Goal: Task Accomplishment & Management: Complete application form

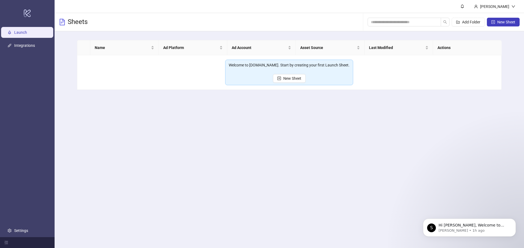
drag, startPoint x: 467, startPoint y: 158, endPoint x: 74, endPoint y: 4, distance: 422.0
click at [467, 158] on main "[PERSON_NAME] Sheets Add Folder New Sheet Name Ad Platform Ad Account Asset Sou…" at bounding box center [289, 124] width 469 height 248
drag, startPoint x: 27, startPoint y: 48, endPoint x: 31, endPoint y: 44, distance: 5.2
click at [27, 48] on link "Integrations" at bounding box center [24, 45] width 21 height 4
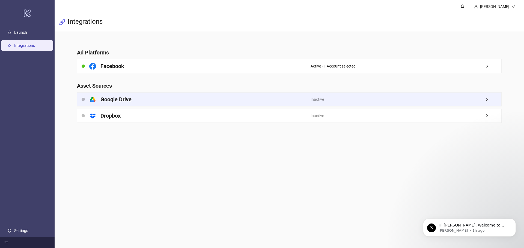
click at [125, 99] on h4 "Google Drive" at bounding box center [115, 100] width 31 height 8
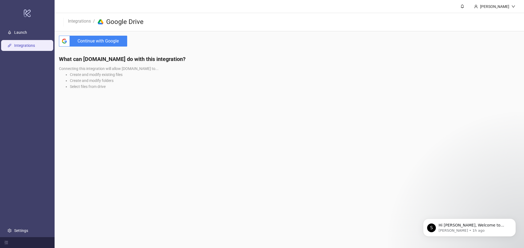
click at [103, 42] on span "Continue with Google" at bounding box center [99, 41] width 55 height 11
click at [107, 37] on span "Continue with Google" at bounding box center [99, 41] width 55 height 11
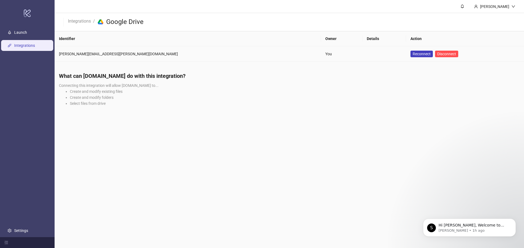
click at [179, 54] on div "[PERSON_NAME][EMAIL_ADDRESS][PERSON_NAME][DOMAIN_NAME]" at bounding box center [187, 54] width 257 height 6
click at [203, 142] on main "[PERSON_NAME] Integrations / platform/google_drive Google Drive Identifier Owne…" at bounding box center [289, 124] width 469 height 248
click at [27, 30] on link "Launch" at bounding box center [20, 32] width 13 height 4
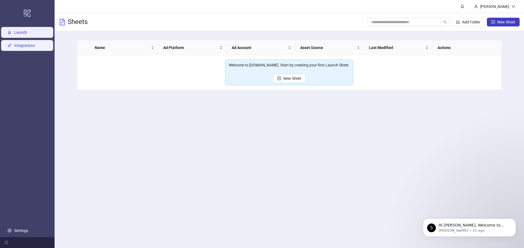
click at [16, 43] on link "Integrations" at bounding box center [24, 45] width 21 height 4
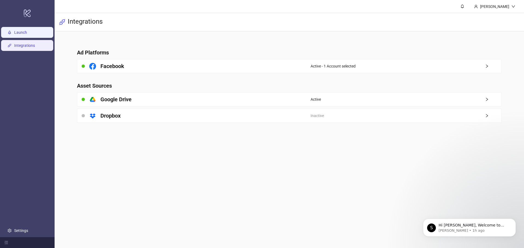
click at [22, 30] on link "Launch" at bounding box center [20, 32] width 13 height 4
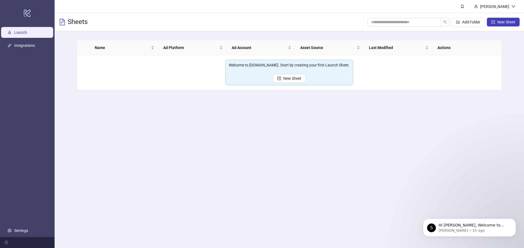
click at [263, 144] on main "[PERSON_NAME] Sheets Add Folder New Sheet Name Ad Platform Ad Account Asset Sou…" at bounding box center [289, 124] width 469 height 248
click at [189, 51] on div "Ad Platform" at bounding box center [192, 48] width 59 height 6
drag, startPoint x: 190, startPoint y: 79, endPoint x: 199, endPoint y: 77, distance: 8.7
click at [191, 79] on td "Welcome to [DOMAIN_NAME]. Start by creating your first Launch Sheet. New Sheet" at bounding box center [289, 72] width 424 height 35
click at [299, 80] on span "New Sheet" at bounding box center [292, 78] width 18 height 4
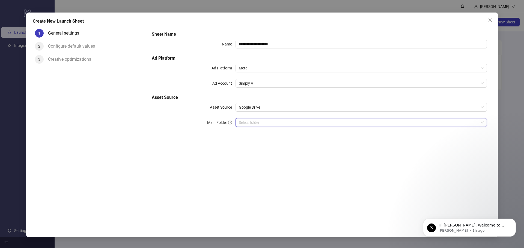
click at [256, 124] on input "Main Folder" at bounding box center [359, 123] width 240 height 8
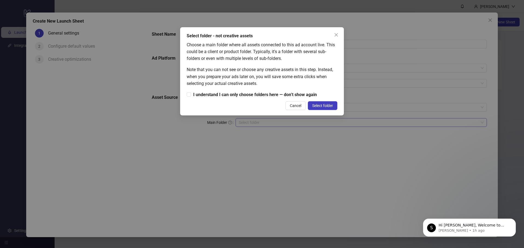
click at [256, 124] on div "Select folder - not creative assets Choose a main folder where all assets conne…" at bounding box center [262, 124] width 524 height 248
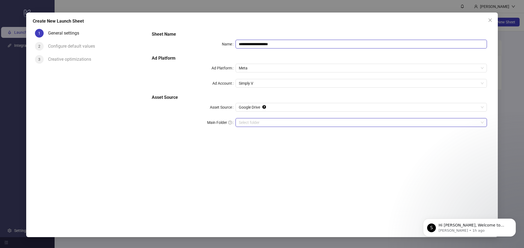
click at [292, 42] on input "**********" at bounding box center [360, 44] width 251 height 9
drag, startPoint x: 254, startPoint y: 44, endPoint x: 350, endPoint y: 40, distance: 96.3
click at [350, 40] on input "**********" at bounding box center [360, 44] width 251 height 9
type input "**********"
click at [223, 155] on div "**********" at bounding box center [319, 124] width 344 height 194
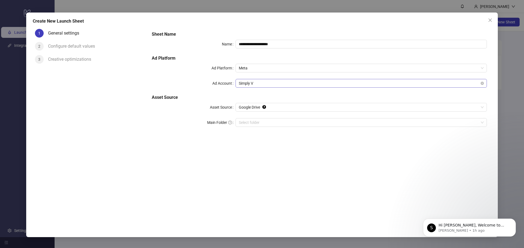
click at [251, 83] on span "Simply V" at bounding box center [361, 83] width 245 height 8
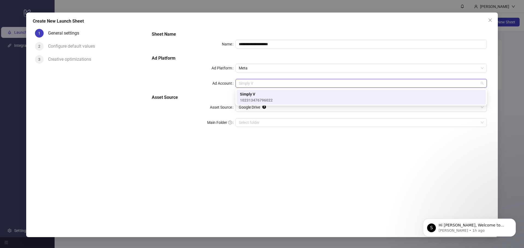
click at [255, 98] on span "102313476796022" at bounding box center [256, 100] width 33 height 6
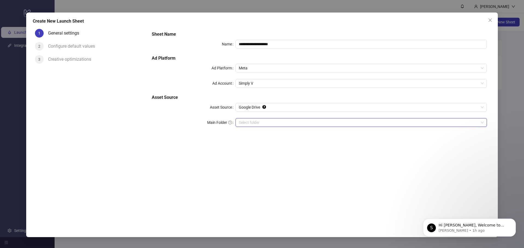
click at [248, 121] on input "Main Folder" at bounding box center [359, 123] width 240 height 8
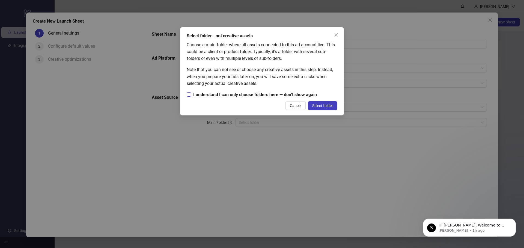
click at [270, 95] on span "I understand I can only choose folders here — don’t show again" at bounding box center [255, 94] width 128 height 7
click at [329, 107] on span "Select folder" at bounding box center [322, 106] width 21 height 4
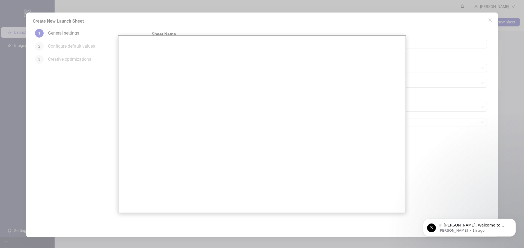
click at [104, 105] on div at bounding box center [262, 124] width 524 height 248
click at [453, 121] on div at bounding box center [262, 124] width 524 height 248
click at [518, 217] on div "S Hi [PERSON_NAME], Welcome to [DOMAIN_NAME]! 🎉 You’re all set to start launchi…" at bounding box center [469, 203] width 100 height 68
click at [514, 222] on icon "Dismiss notification" at bounding box center [513, 220] width 3 height 3
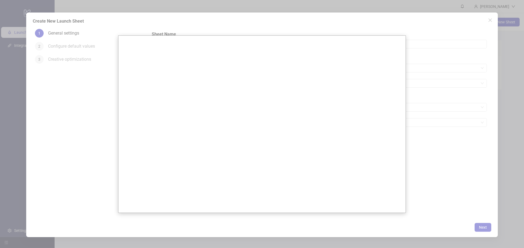
drag, startPoint x: 478, startPoint y: 228, endPoint x: 510, endPoint y: 110, distance: 122.2
click at [478, 216] on div at bounding box center [262, 124] width 524 height 248
drag, startPoint x: 510, startPoint y: 110, endPoint x: 307, endPoint y: 21, distance: 221.6
click at [509, 106] on div at bounding box center [262, 124] width 524 height 248
drag, startPoint x: 409, startPoint y: 29, endPoint x: 507, endPoint y: 17, distance: 99.1
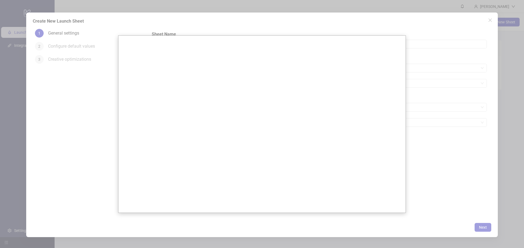
click at [419, 29] on div at bounding box center [262, 124] width 524 height 248
click at [492, 21] on div at bounding box center [262, 124] width 524 height 248
drag, startPoint x: 305, startPoint y: 17, endPoint x: 278, endPoint y: 15, distance: 27.1
click at [304, 17] on div at bounding box center [262, 124] width 524 height 248
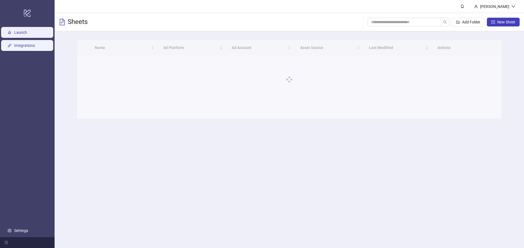
click at [33, 44] on link "Integrations" at bounding box center [24, 45] width 21 height 4
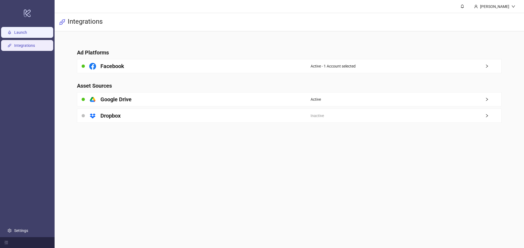
click at [27, 30] on link "Launch" at bounding box center [20, 32] width 13 height 4
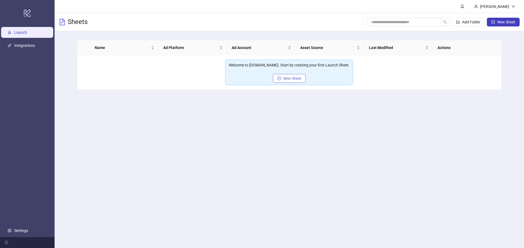
click at [295, 76] on button "New Sheet" at bounding box center [289, 78] width 33 height 9
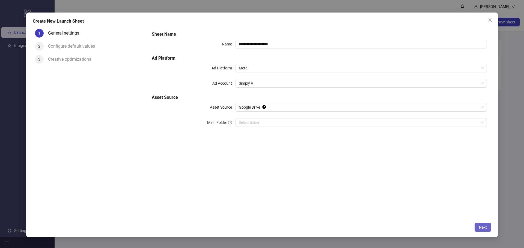
click at [484, 226] on span "Next" at bounding box center [483, 228] width 8 height 4
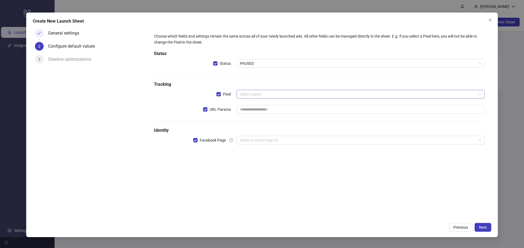
click at [271, 95] on input "search" at bounding box center [358, 94] width 236 height 8
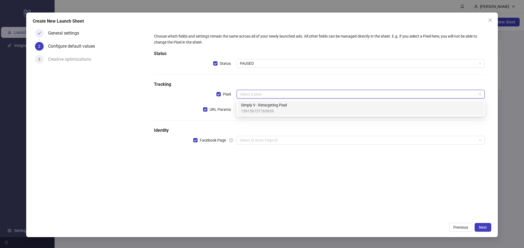
click at [256, 104] on span "Simply V - Retargeting Pixel" at bounding box center [264, 105] width 46 height 6
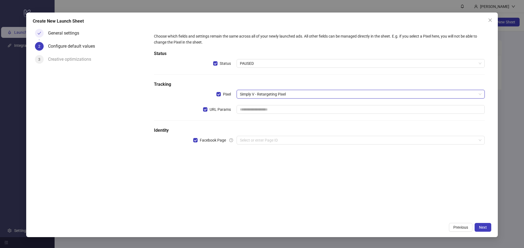
click at [264, 119] on div "Choose which fields and settings remain the same across all of your newly launc…" at bounding box center [319, 92] width 335 height 122
click at [264, 112] on input "text" at bounding box center [360, 109] width 248 height 9
